Goal: Task Accomplishment & Management: Manage account settings

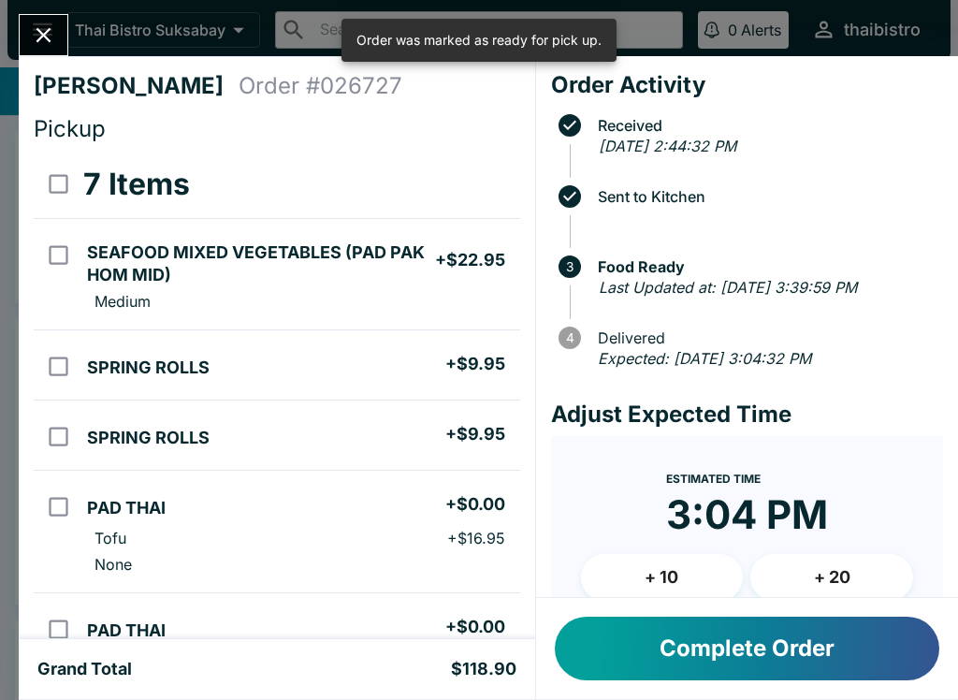
click at [714, 652] on button "Complete Order" at bounding box center [747, 648] width 384 height 64
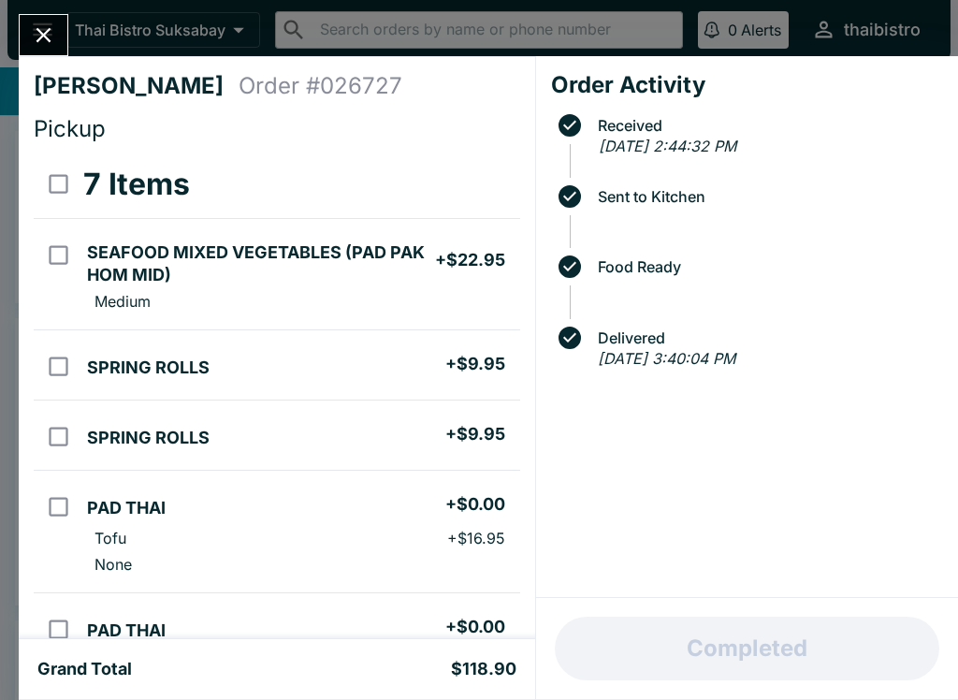
click at [40, 42] on icon "Close" at bounding box center [43, 34] width 25 height 25
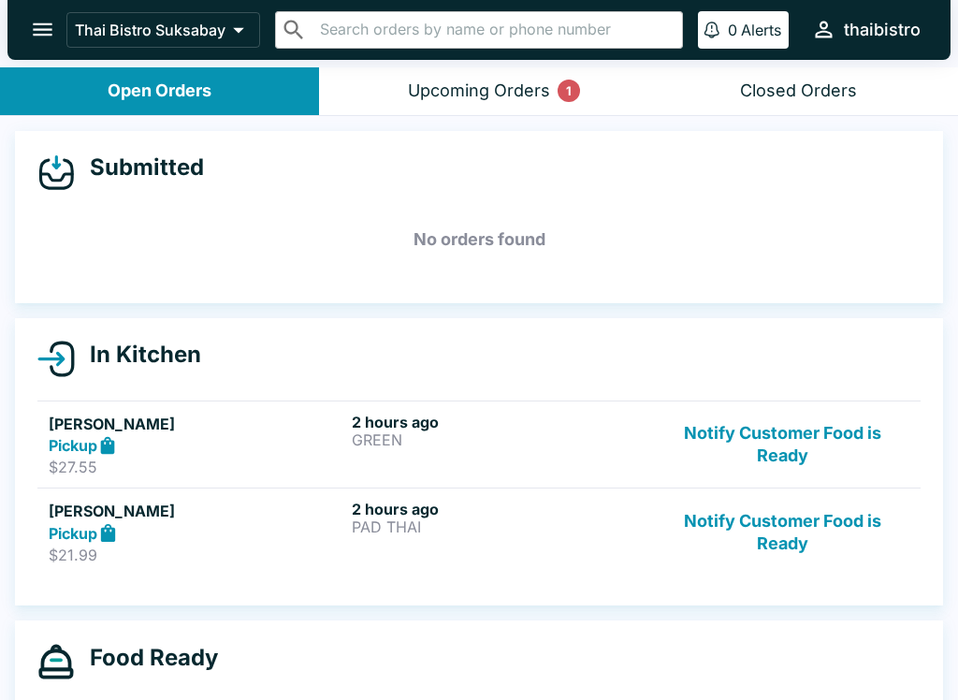
click at [456, 94] on div "Upcoming Orders 1" at bounding box center [479, 91] width 142 height 22
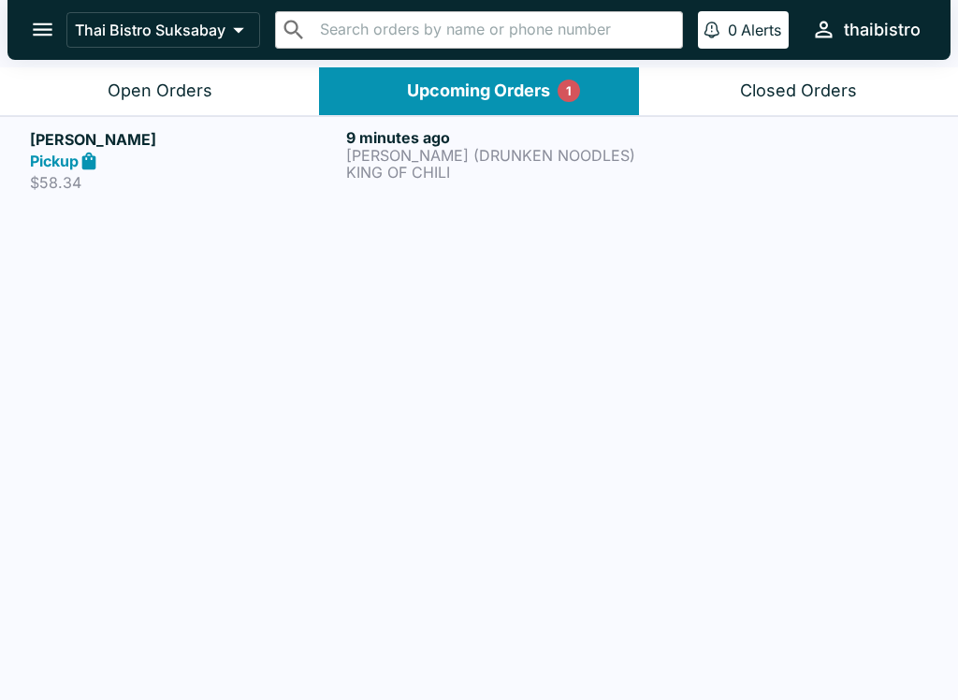
click at [225, 169] on div "Pickup" at bounding box center [184, 162] width 309 height 22
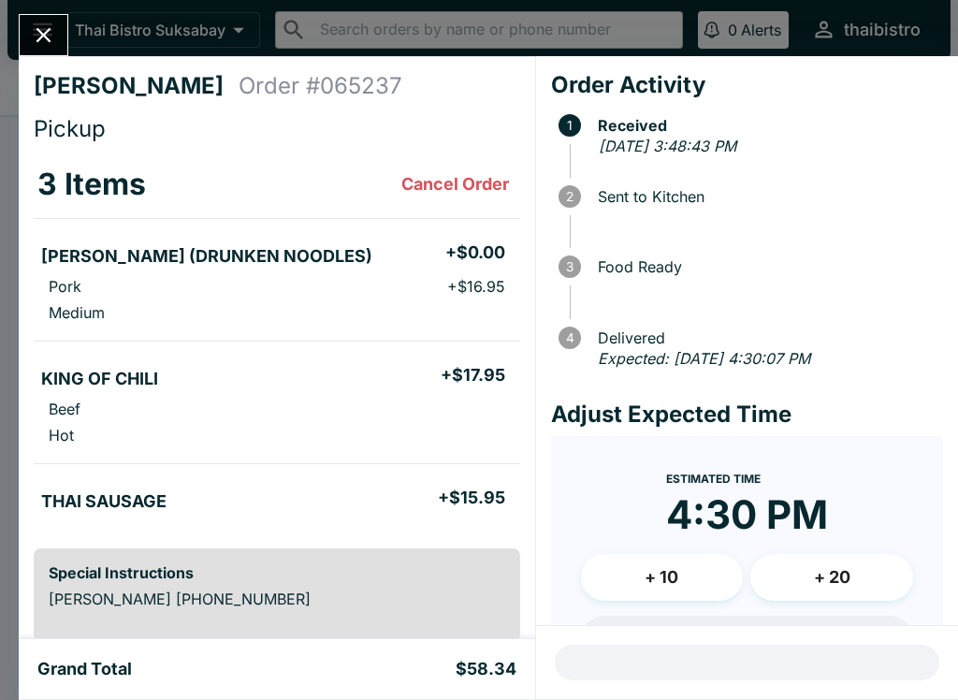
click at [35, 36] on icon "Close" at bounding box center [43, 34] width 25 height 25
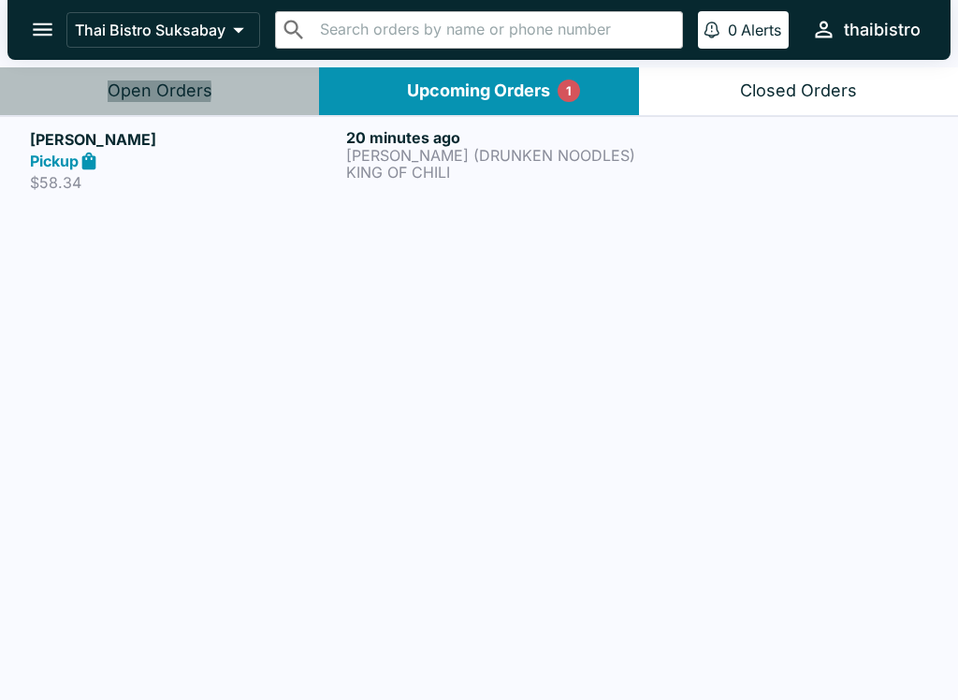
click at [119, 91] on div "Open Orders" at bounding box center [160, 91] width 105 height 22
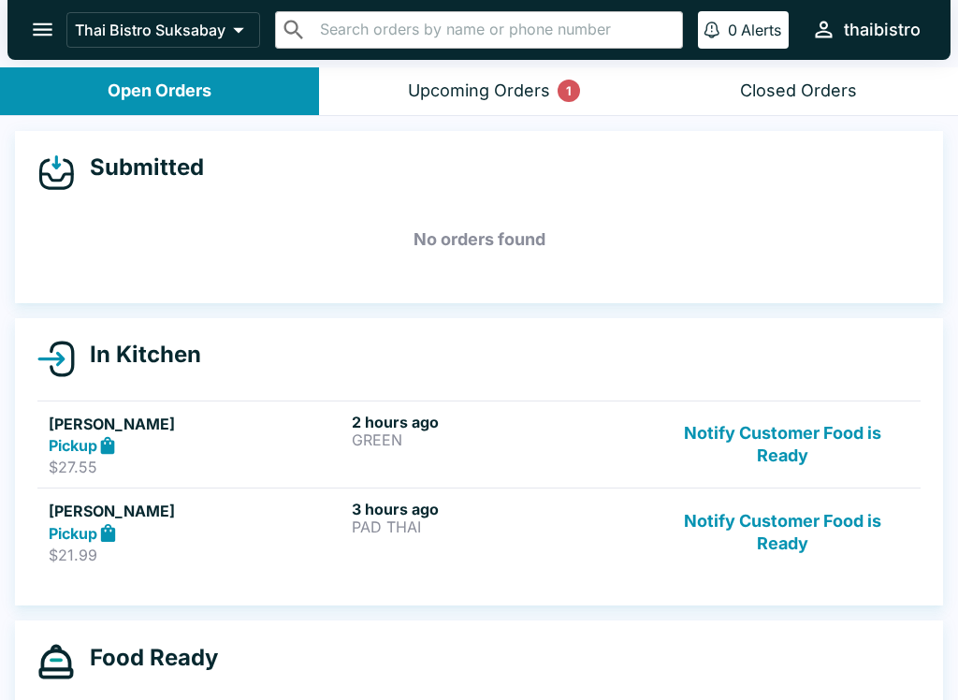
click at [821, 522] on button "Notify Customer Food is Ready" at bounding box center [782, 531] width 253 height 65
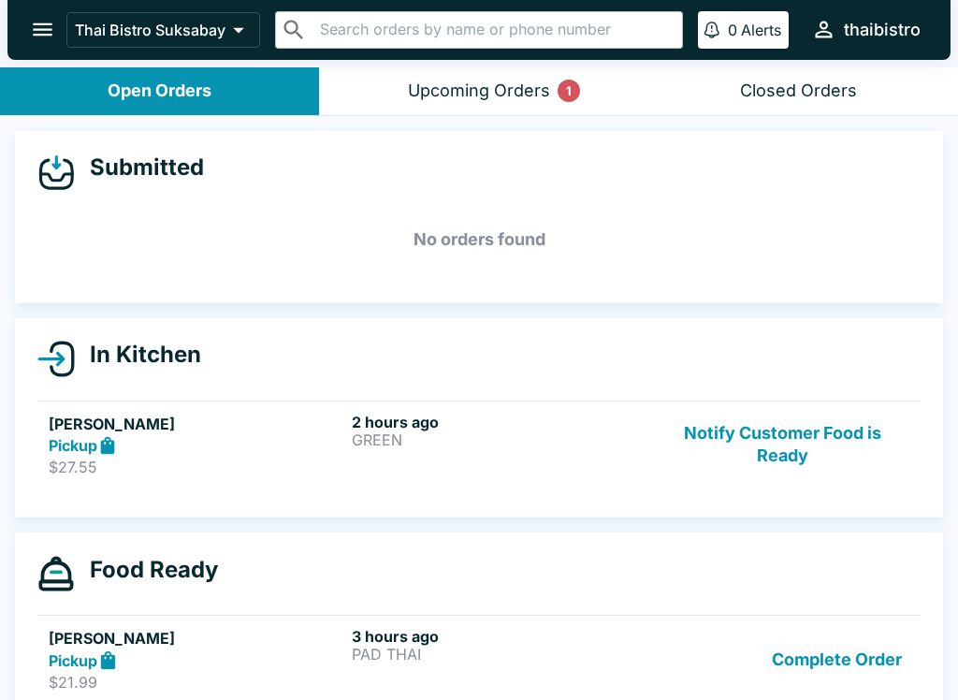
click at [840, 443] on button "Notify Customer Food is Ready" at bounding box center [782, 444] width 253 height 65
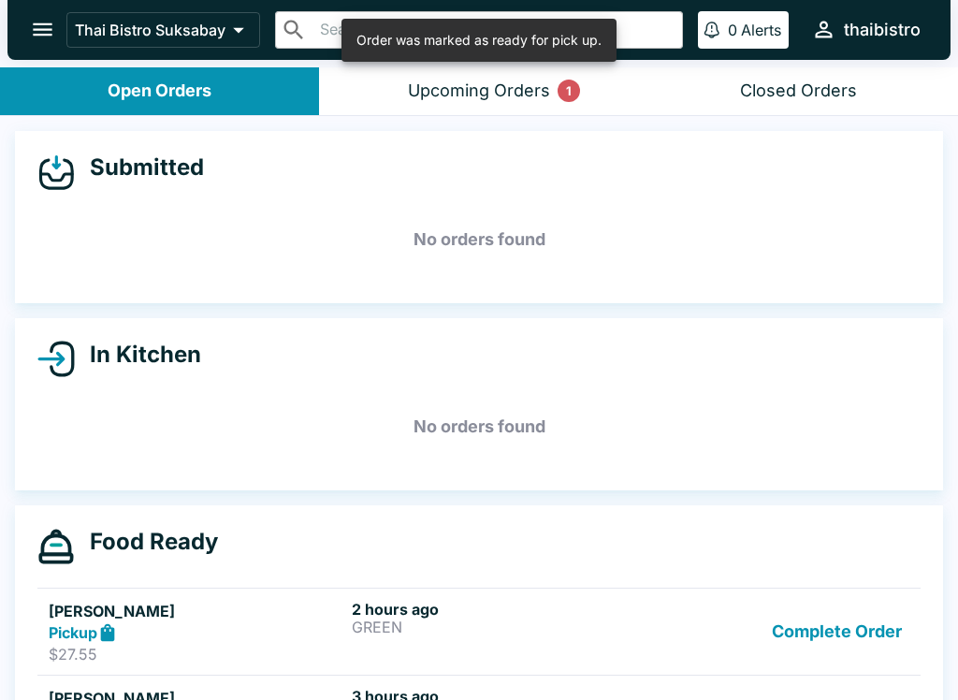
click at [843, 648] on button "Complete Order" at bounding box center [836, 632] width 145 height 65
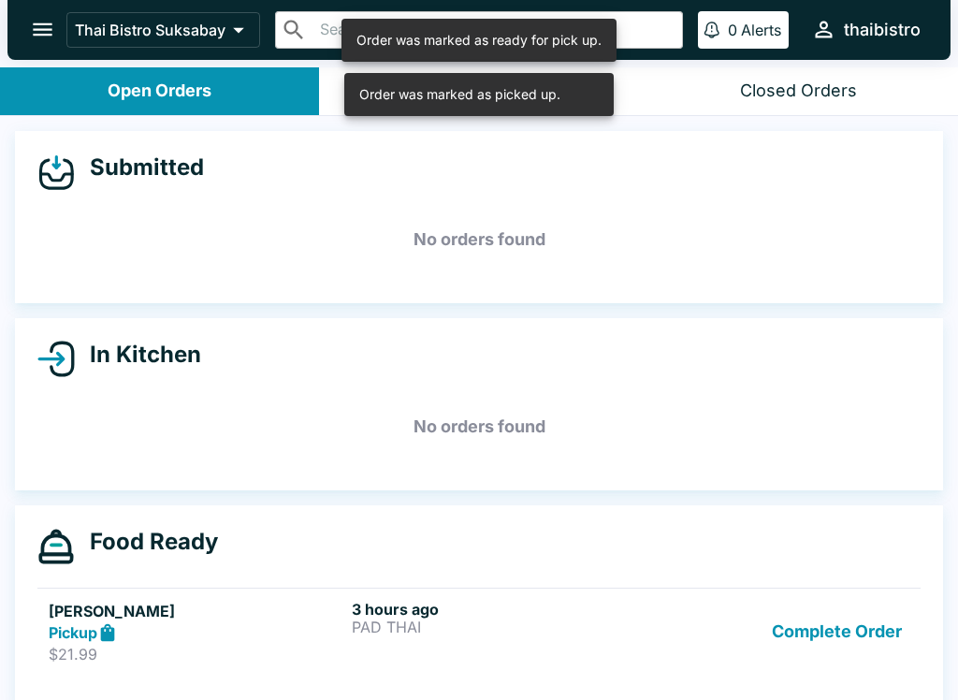
click at [847, 623] on button "Complete Order" at bounding box center [836, 632] width 145 height 65
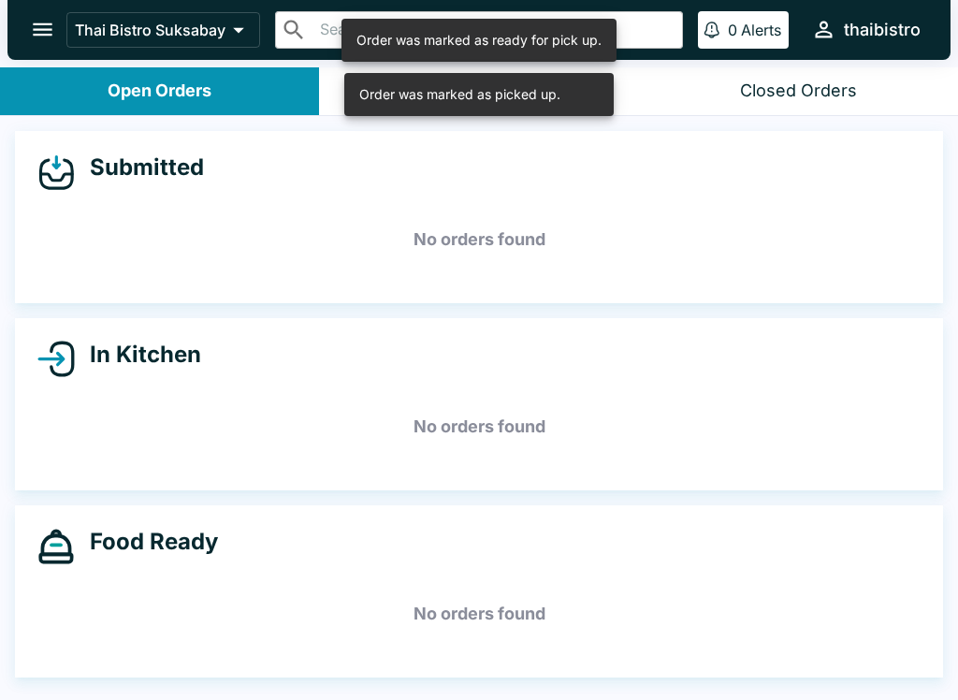
scroll to position [3, 0]
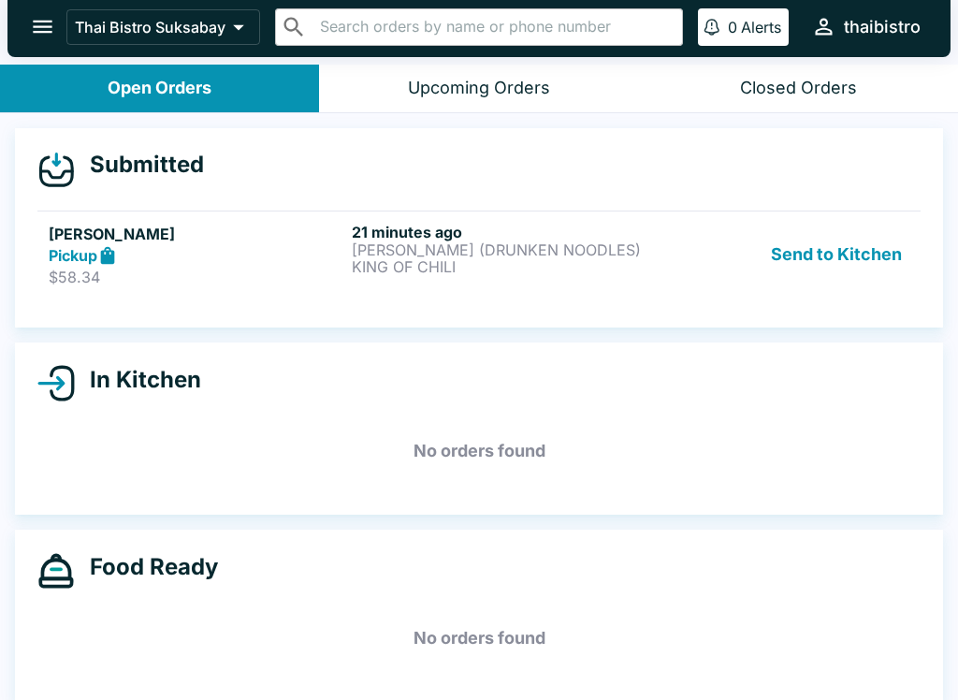
click at [839, 248] on button "Send to Kitchen" at bounding box center [836, 255] width 146 height 65
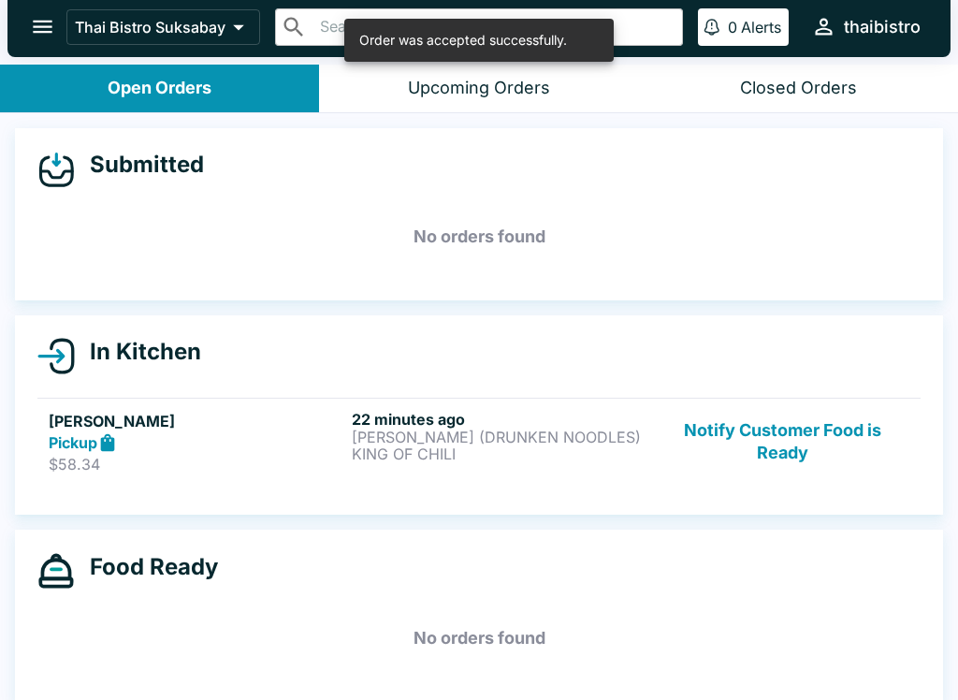
click at [351, 457] on div "[PERSON_NAME] Pickup $58.34 22 minutes ago [PERSON_NAME] (DRUNKEN NOODLES) KING…" at bounding box center [479, 442] width 860 height 65
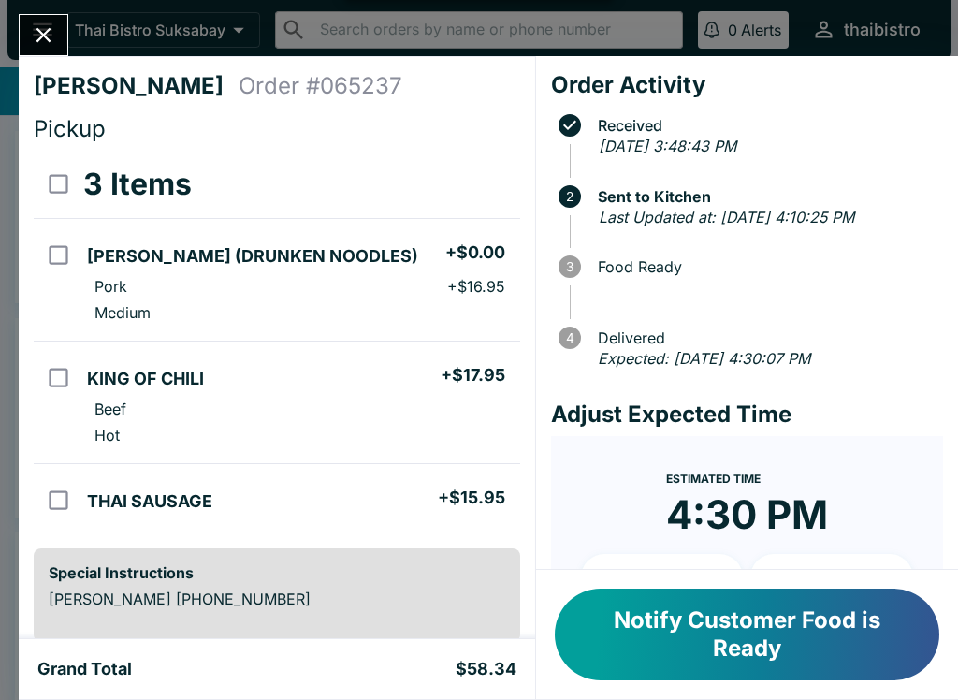
click at [80, 45] on div "[PERSON_NAME] Order # 065237 Pickup 3 Items [PERSON_NAME] (DRUNKEN NOODLES) + $…" at bounding box center [479, 350] width 958 height 700
